Goal: Information Seeking & Learning: Learn about a topic

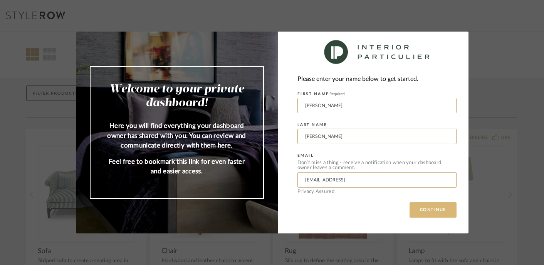
click at [429, 214] on button "CONTINUE" at bounding box center [433, 209] width 47 height 15
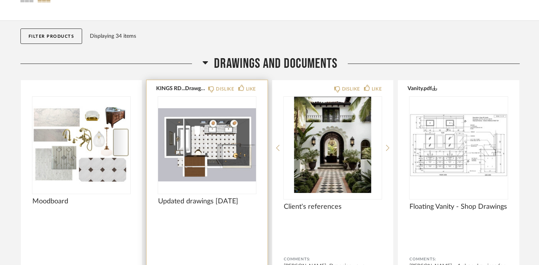
scroll to position [62, 0]
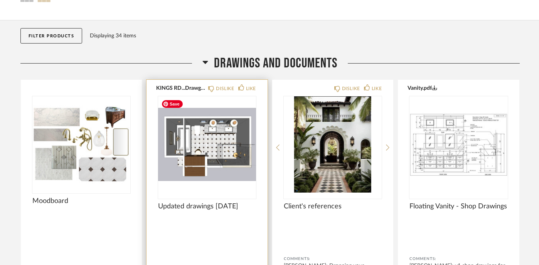
click at [220, 151] on img "0" at bounding box center [207, 144] width 98 height 96
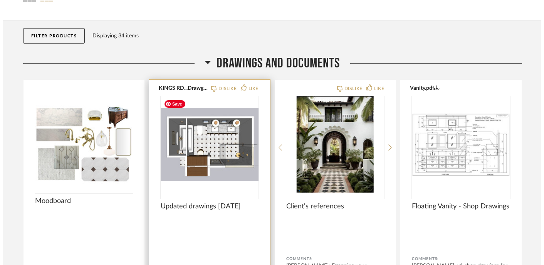
scroll to position [0, 0]
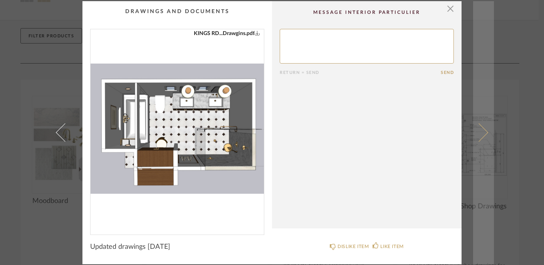
click at [483, 130] on span at bounding box center [479, 132] width 18 height 18
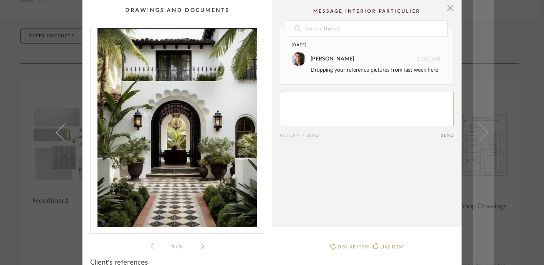
click at [483, 130] on span at bounding box center [479, 132] width 18 height 18
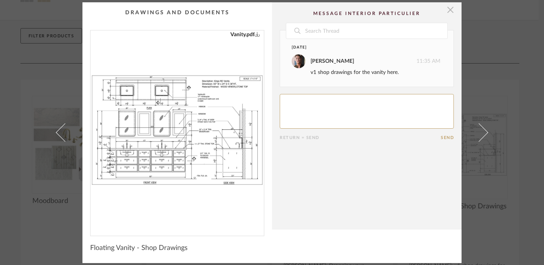
click at [444, 11] on span "button" at bounding box center [450, 9] width 15 height 15
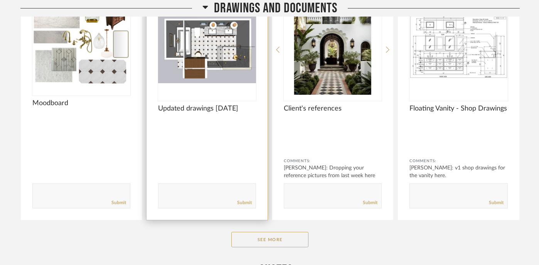
scroll to position [159, 0]
click at [207, 108] on span "Updated drawings [DATE]" at bounding box center [207, 109] width 98 height 8
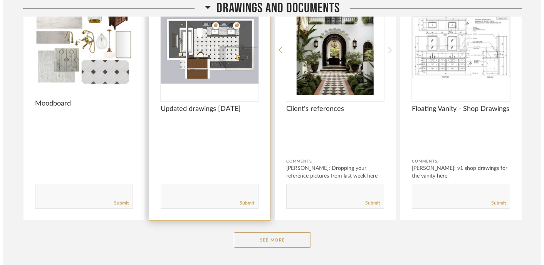
scroll to position [0, 0]
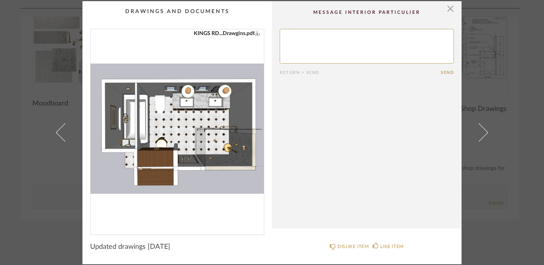
click at [213, 108] on img "0" at bounding box center [177, 128] width 173 height 199
